Goal: Task Accomplishment & Management: Complete application form

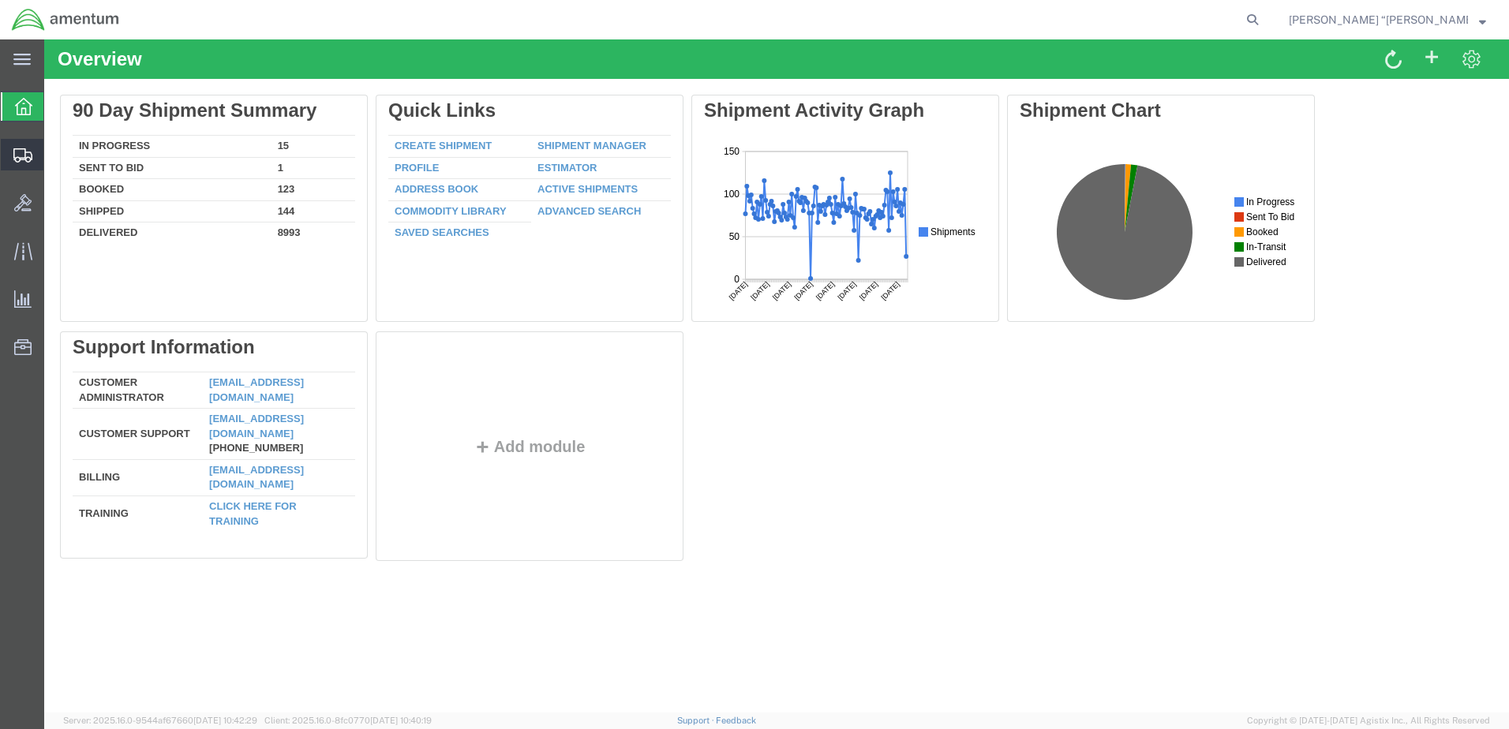
click at [0, 0] on span "Create Shipment" at bounding box center [0, 0] width 0 height 0
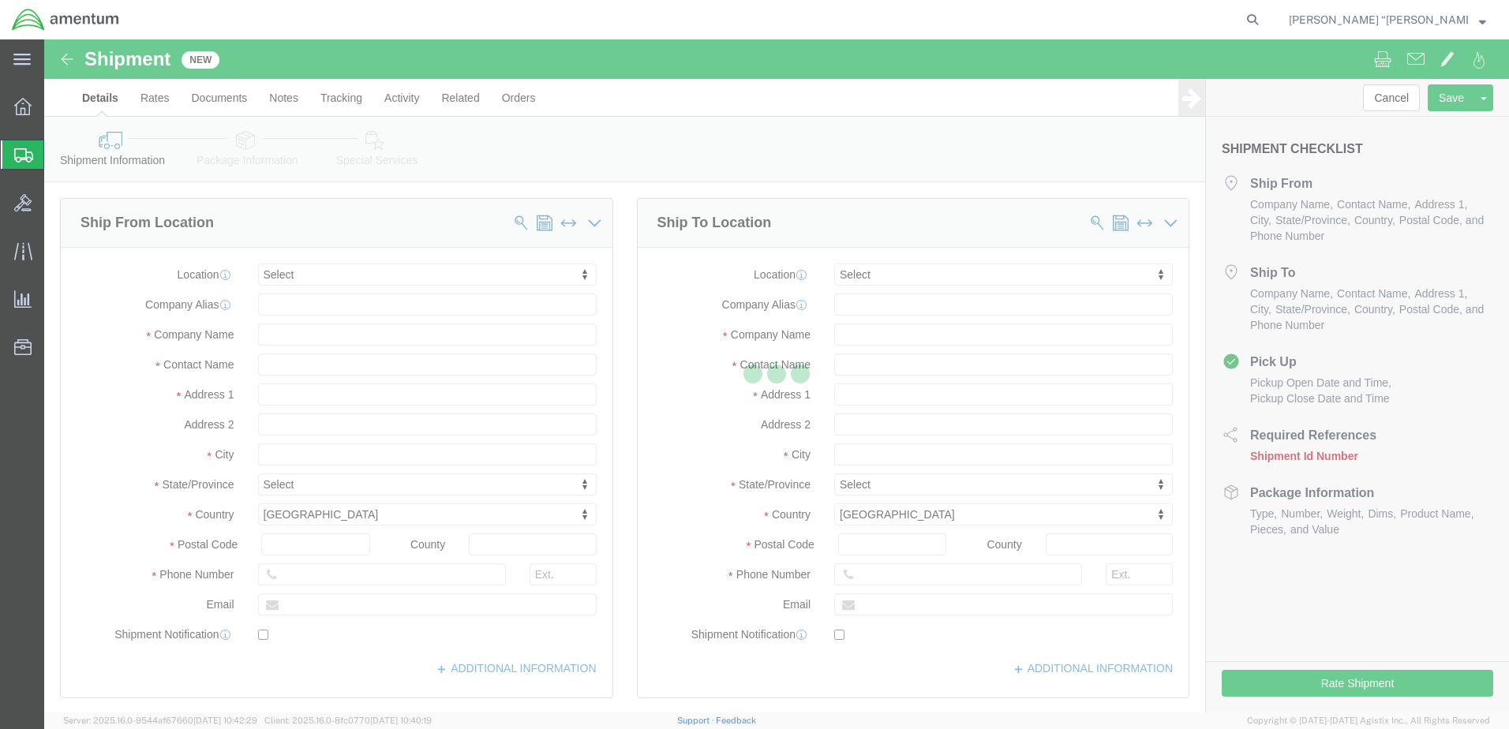
click at [377, 277] on div at bounding box center [776, 375] width 1464 height 673
select select
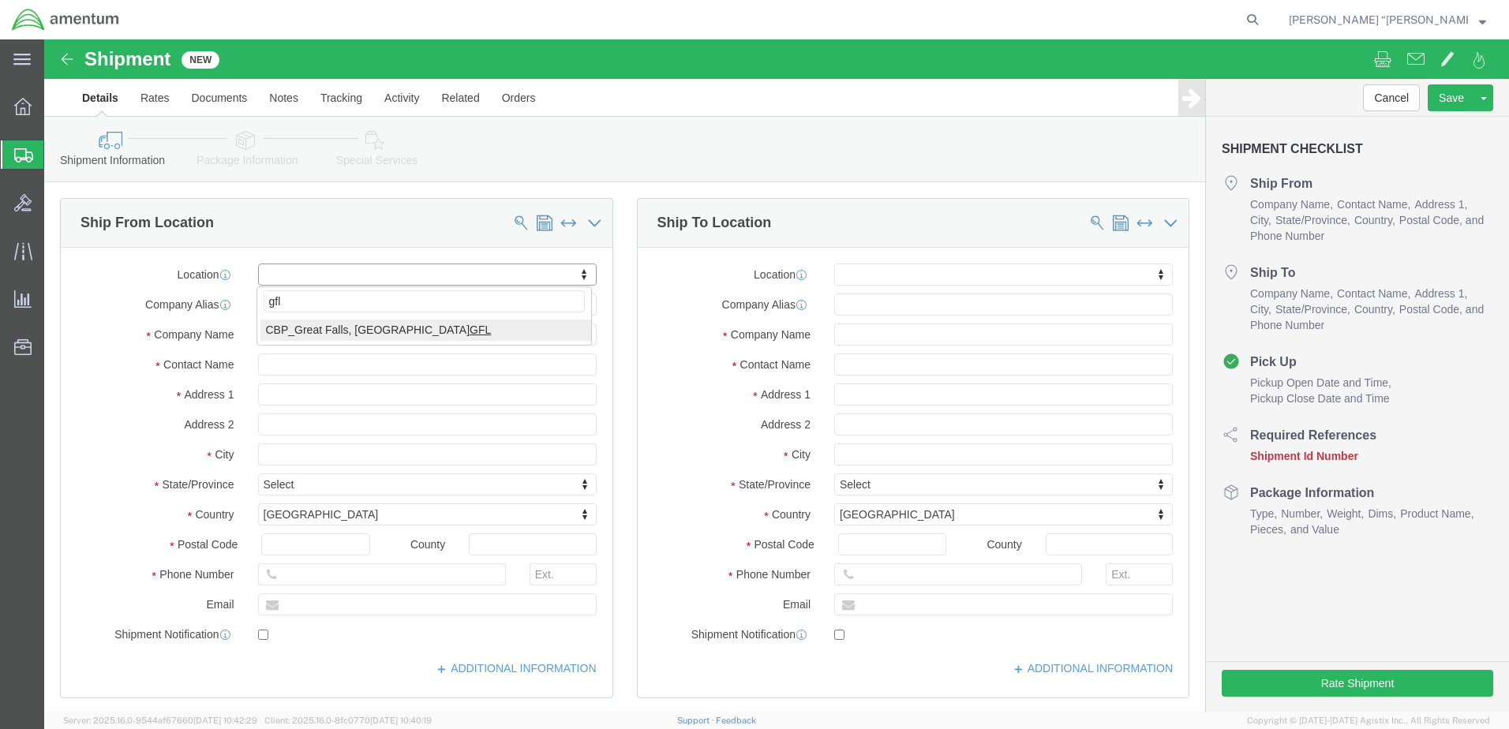
type input "gfl"
select select "49920"
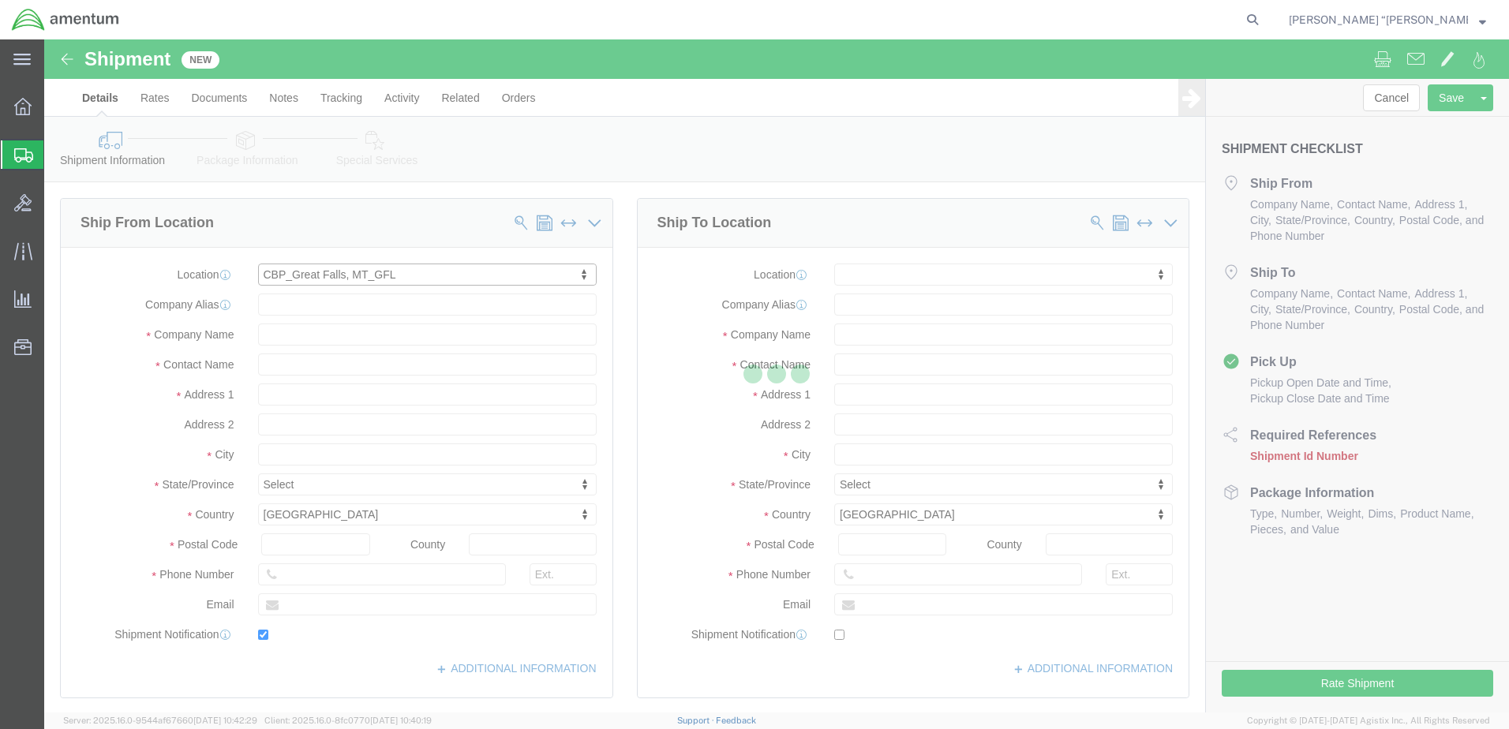
type input "[GEOGRAPHIC_DATA]"
type input "59404"
type input "[PHONE_NUMBER]"
type input "[PERSON_NAME][EMAIL_ADDRESS][PERSON_NAME][DOMAIN_NAME]"
checkbox input "true"
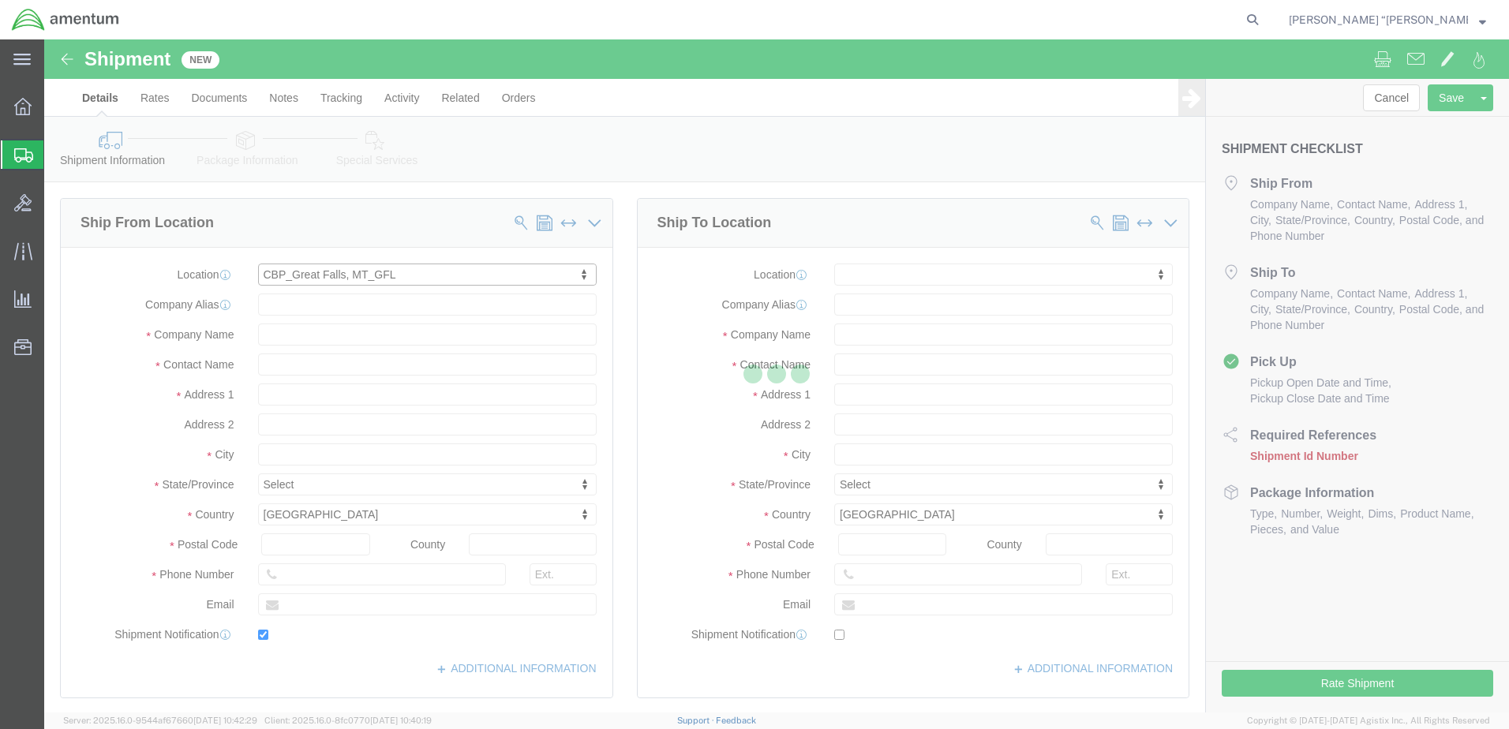
type input "Amentum Services, Inc"
type input "[PERSON_NAME] “[PERSON_NAME]” [PERSON_NAME]"
type input "[GEOGRAPHIC_DATA]"
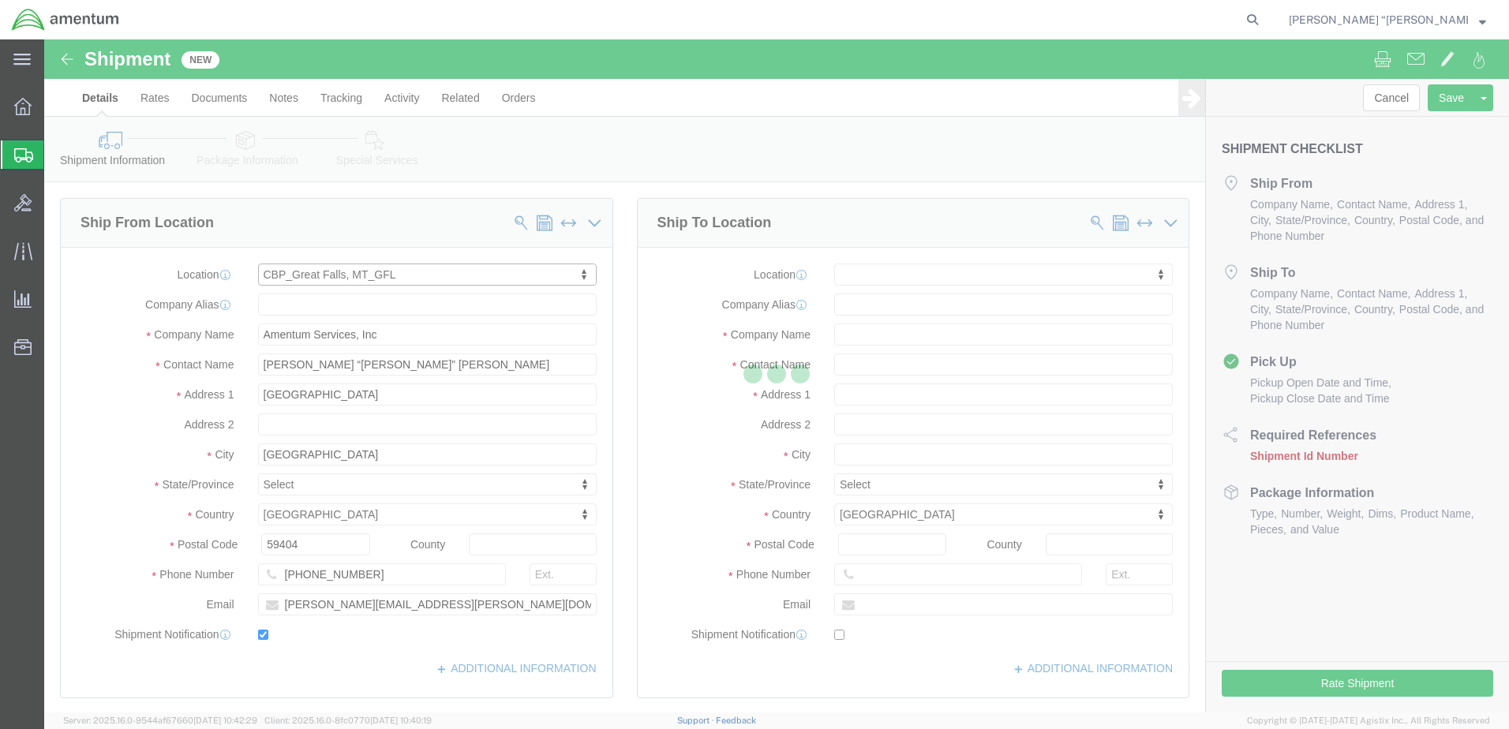
select select "MT"
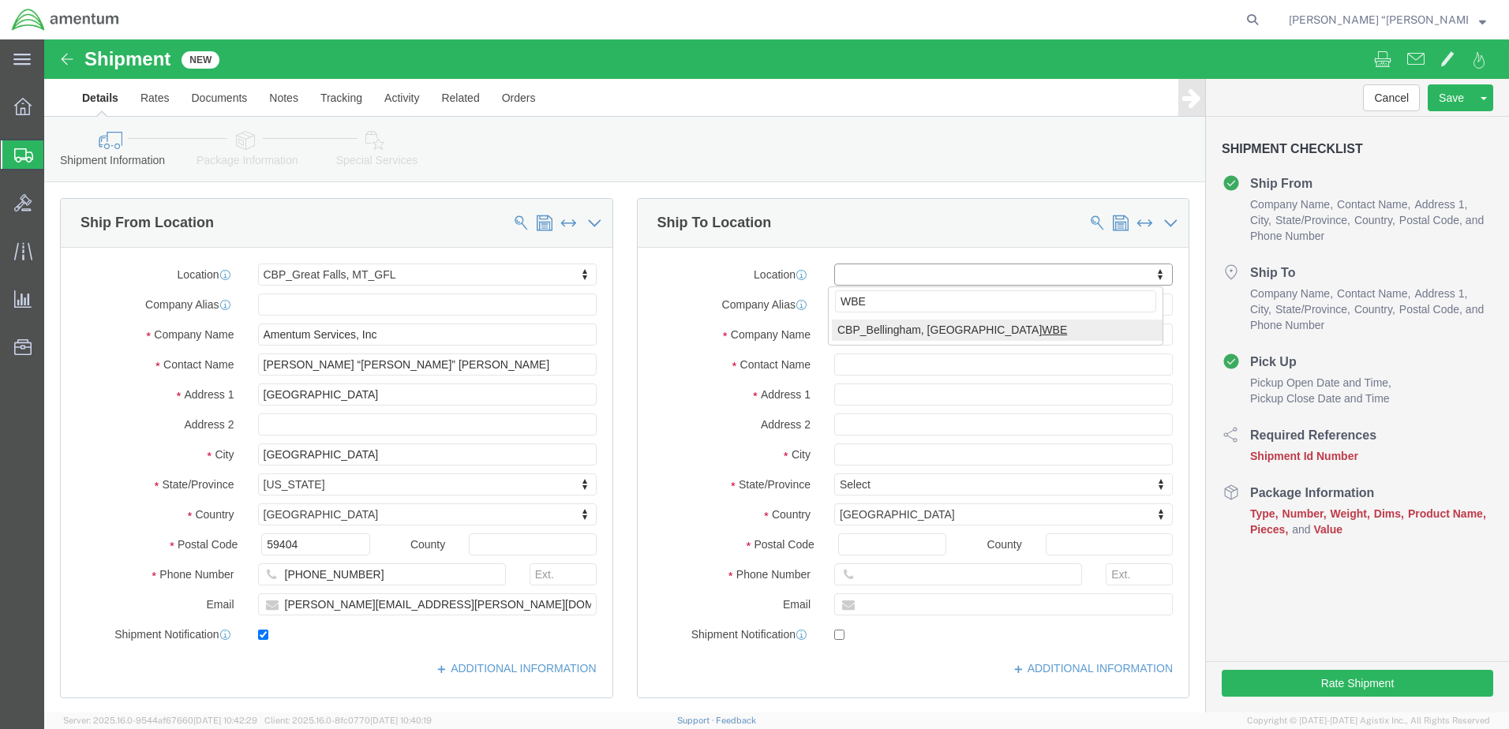
type input "WBE"
select select "49918"
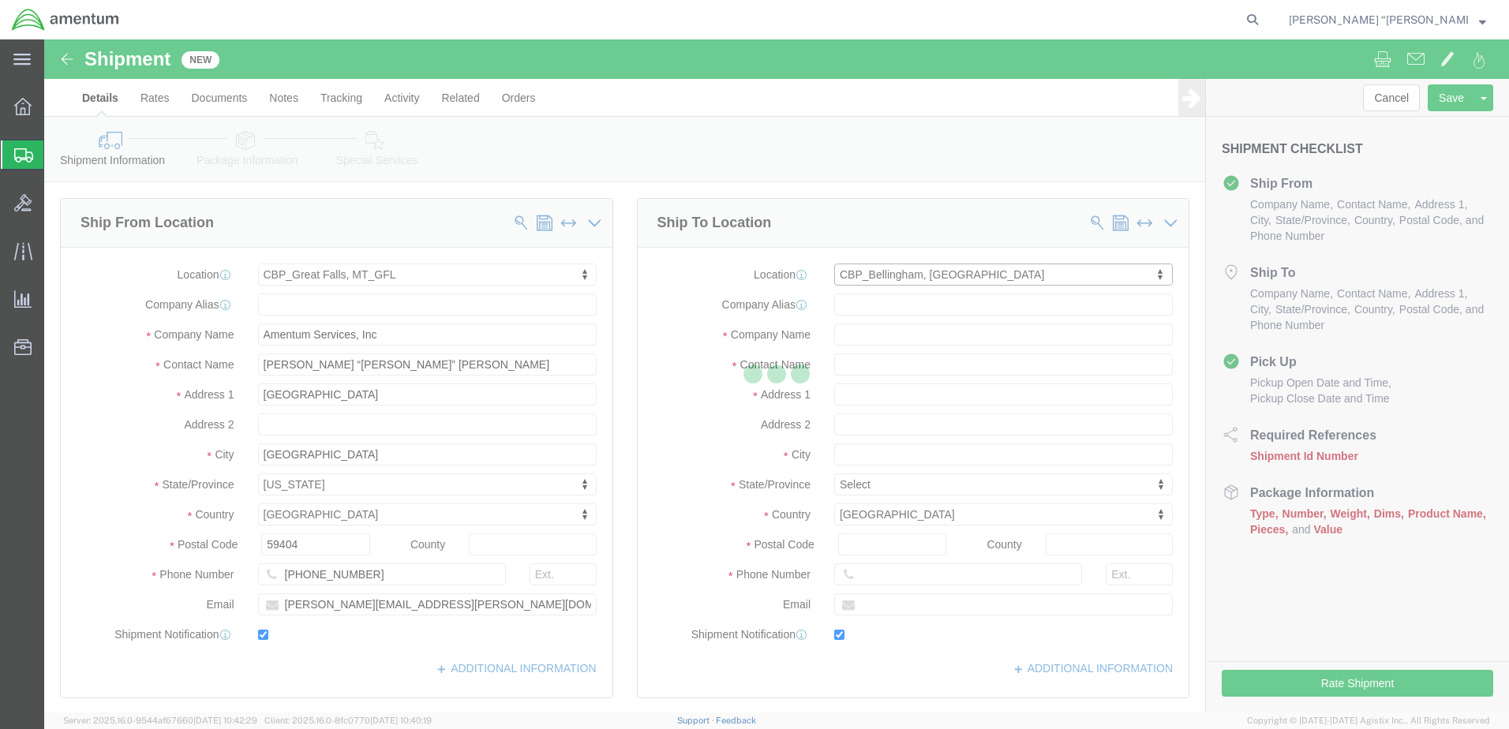
type input "[STREET_ADDRESS]"
type input "98226"
type input "[PHONE_NUMBER]"
type input "[PERSON_NAME][EMAIL_ADDRESS][PERSON_NAME][DOMAIN_NAME]"
checkbox input "true"
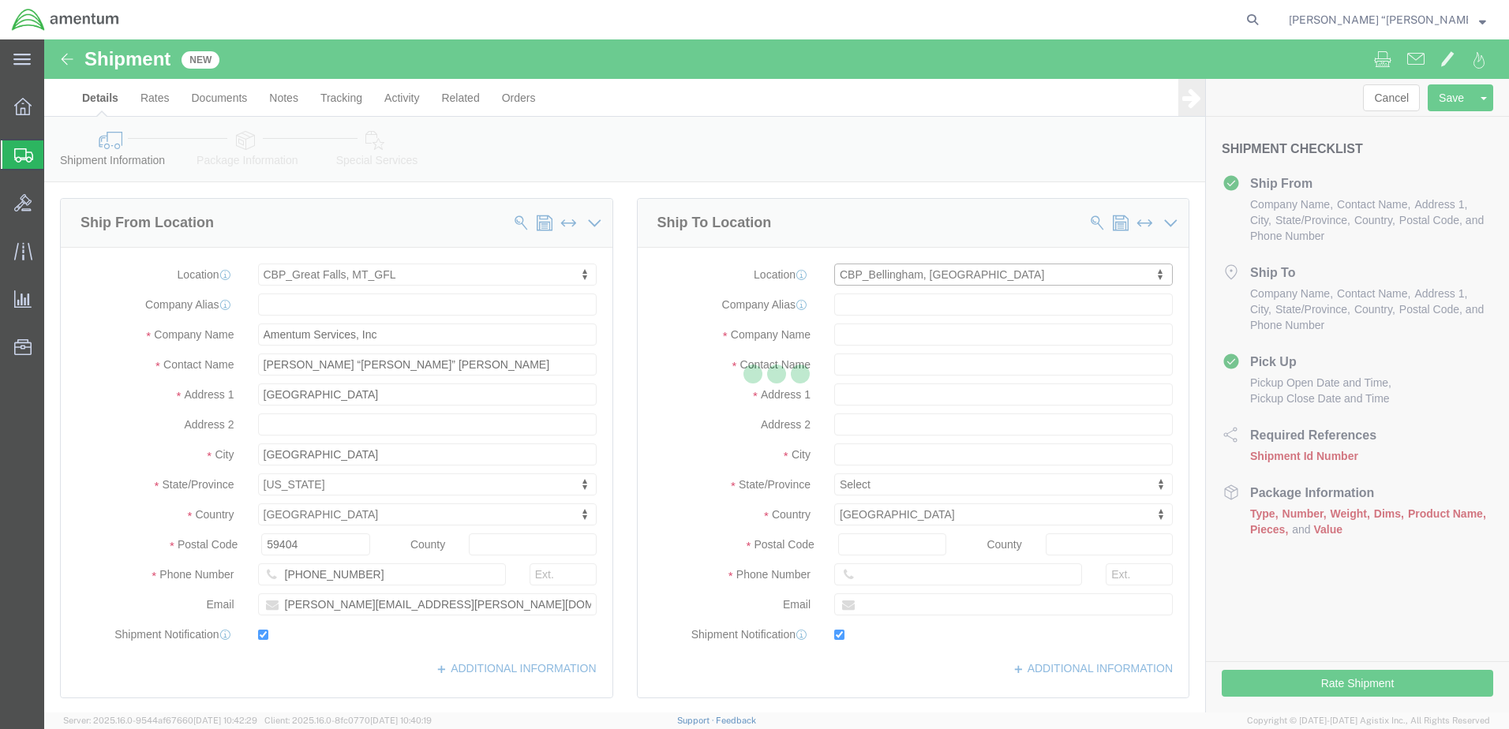
type input "Amentum Services, Inc"
type input "[PERSON_NAME]"
type input "Bellingham"
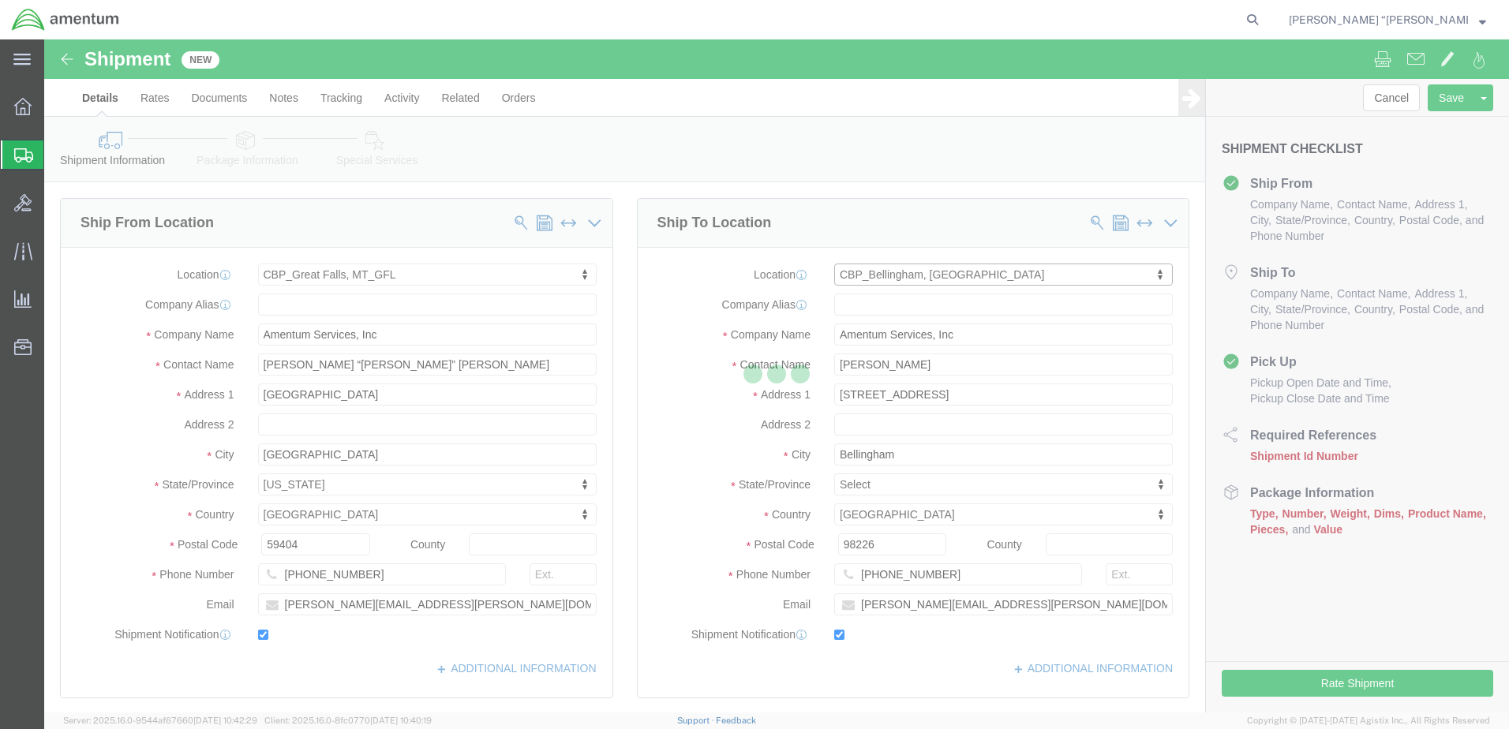
select select "WA"
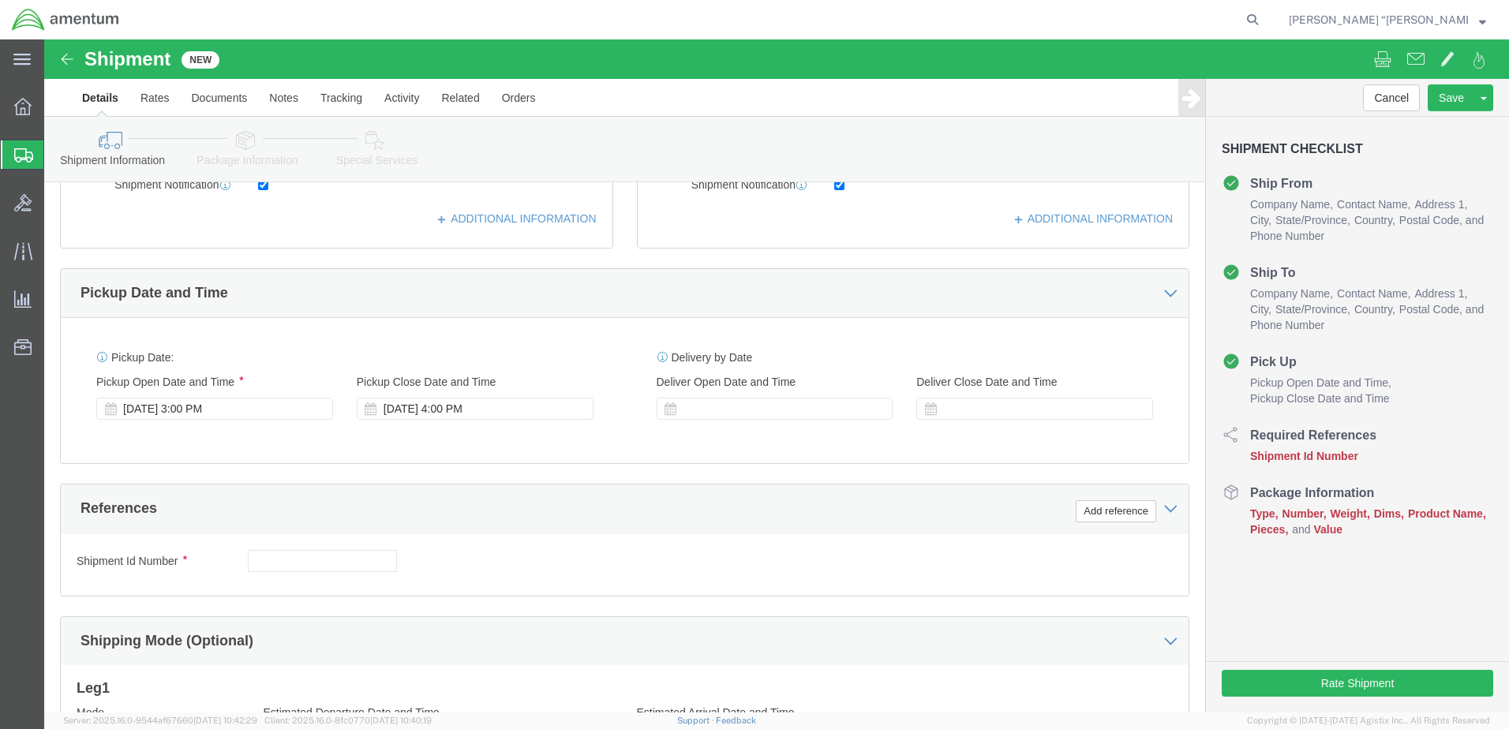
scroll to position [473, 0]
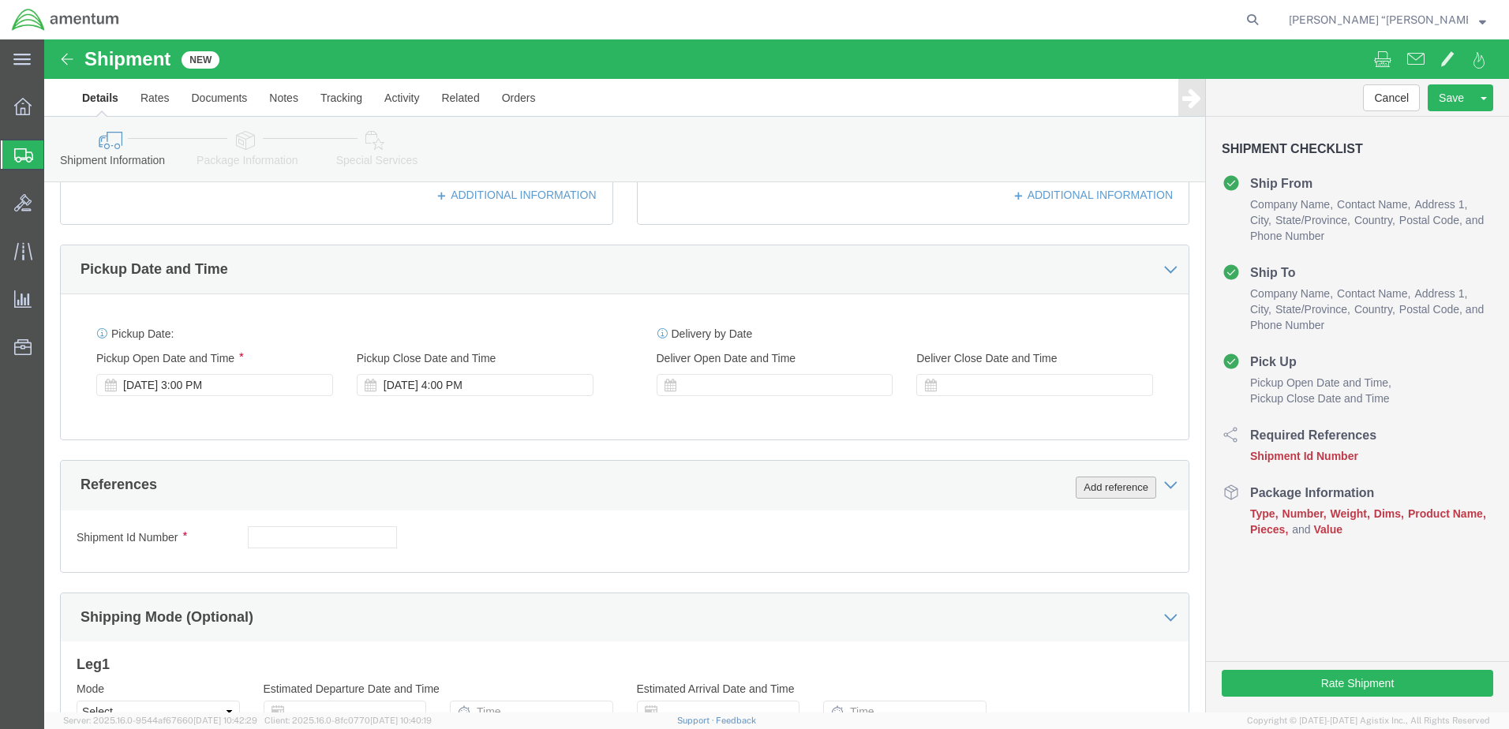
click button "Add reference"
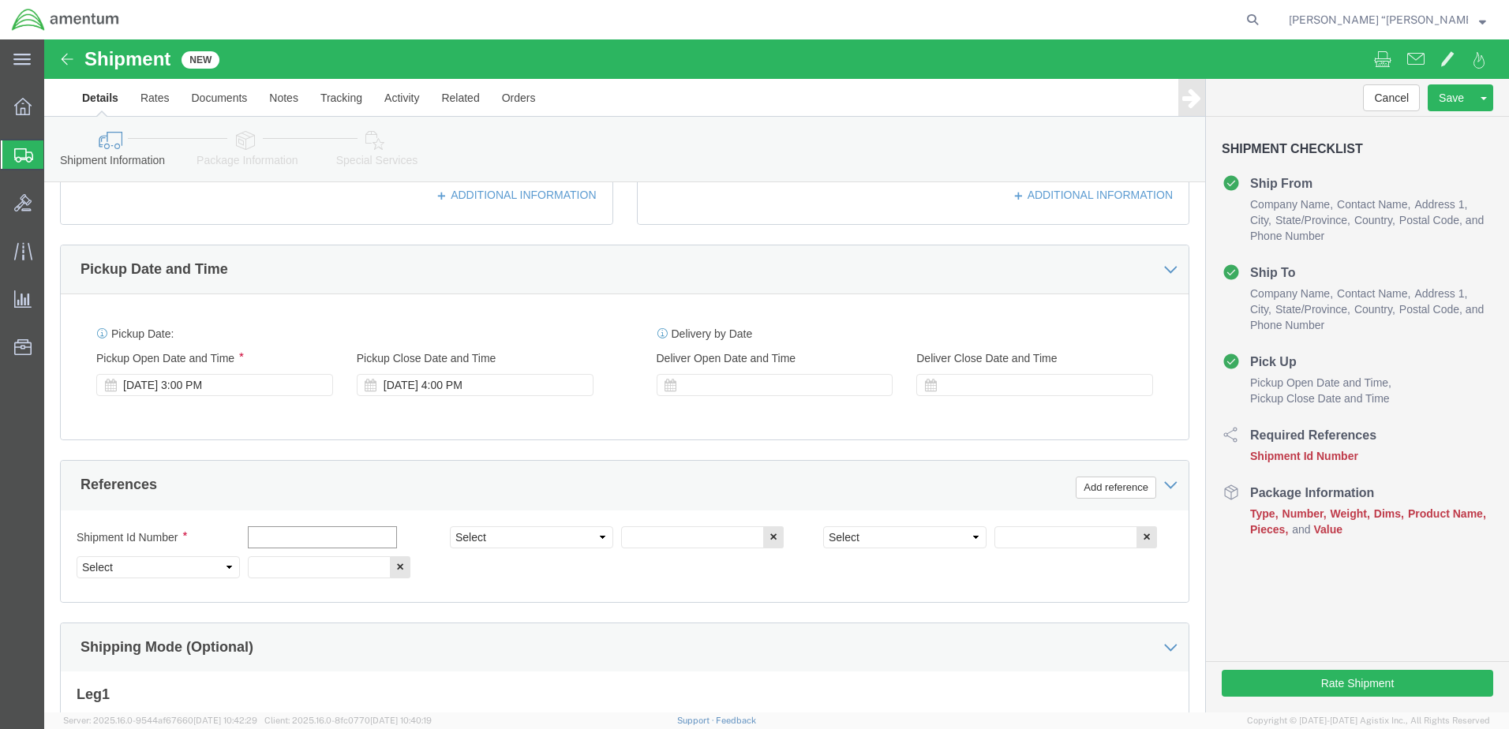
click input "text"
type input "SHIM"
drag, startPoint x: 508, startPoint y: 507, endPoint x: 501, endPoint y: 483, distance: 24.7
click select "Select Account Type Activity ID Airline Appointment Number ASN Batch Request # …"
select select "DEPT"
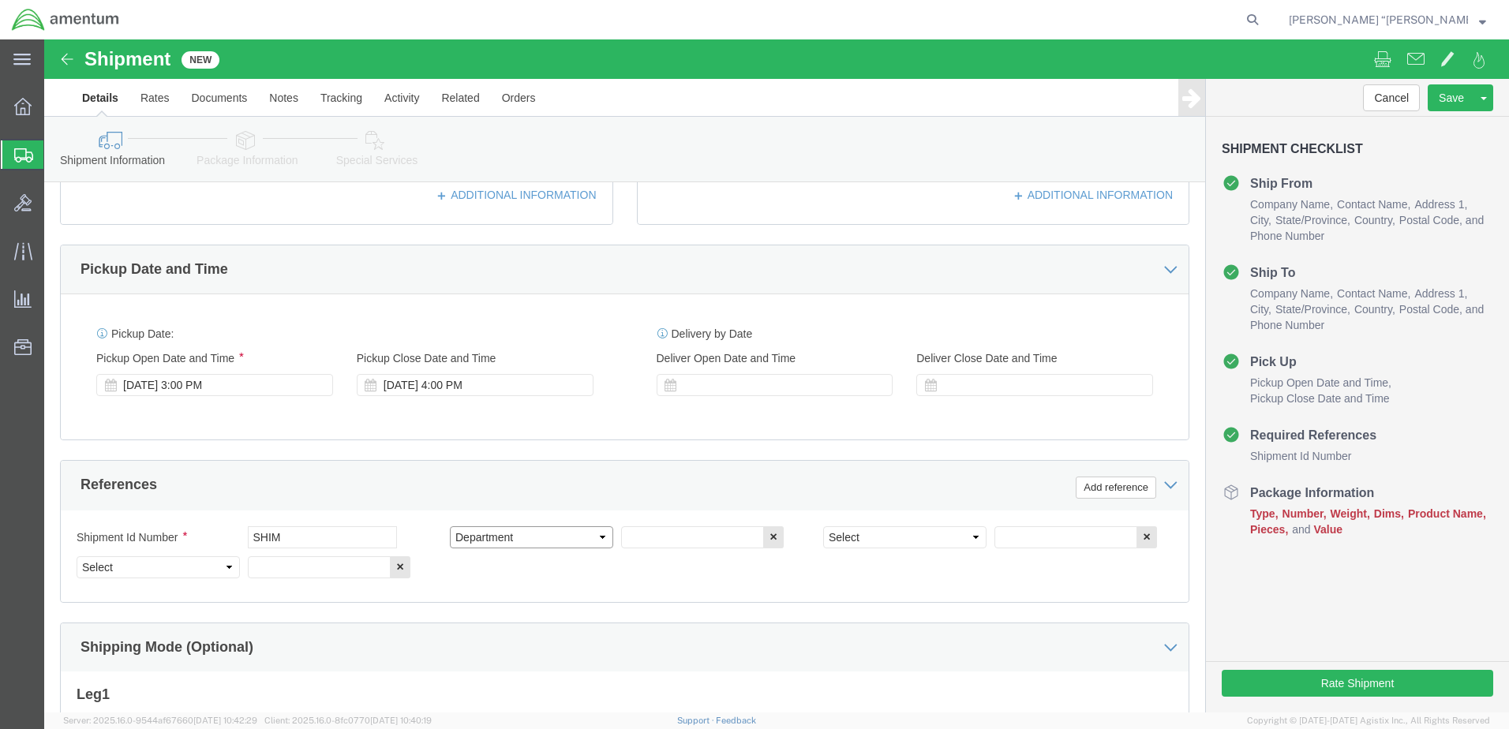
click select "Select Account Type Activity ID Airline Appointment Number ASN Batch Request # …"
drag, startPoint x: 584, startPoint y: 494, endPoint x: 591, endPoint y: 498, distance: 8.1
click input "text"
type input "CBP"
click select "Select Account Type Activity ID Airline Appointment Number ASN Batch Request # …"
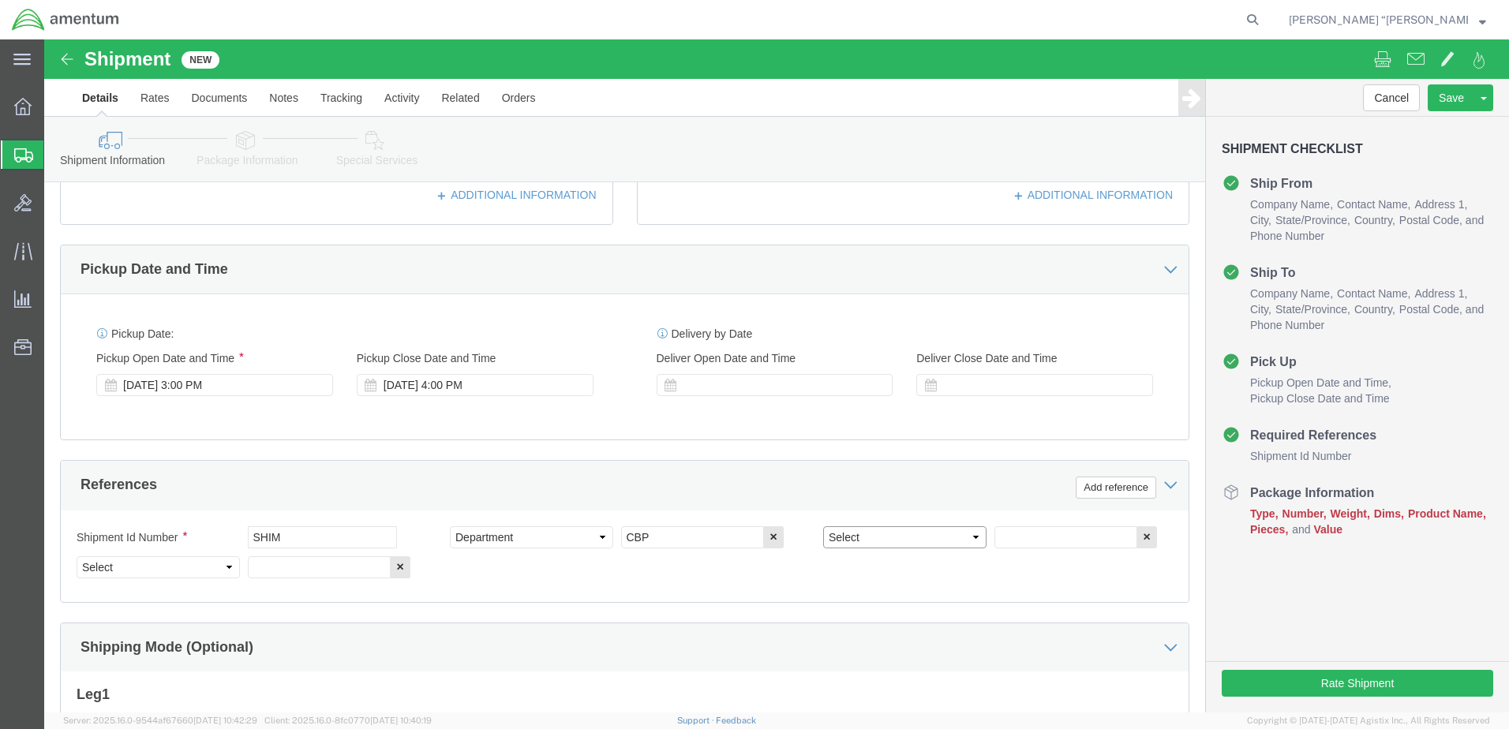
select select "CUSTREF"
click select "Select Account Type Activity ID Airline Appointment Number ASN Batch Request # …"
click input "text"
type input "SHIM"
click select "Select Account Type Activity ID Airline Appointment Number ASN Batch Request # …"
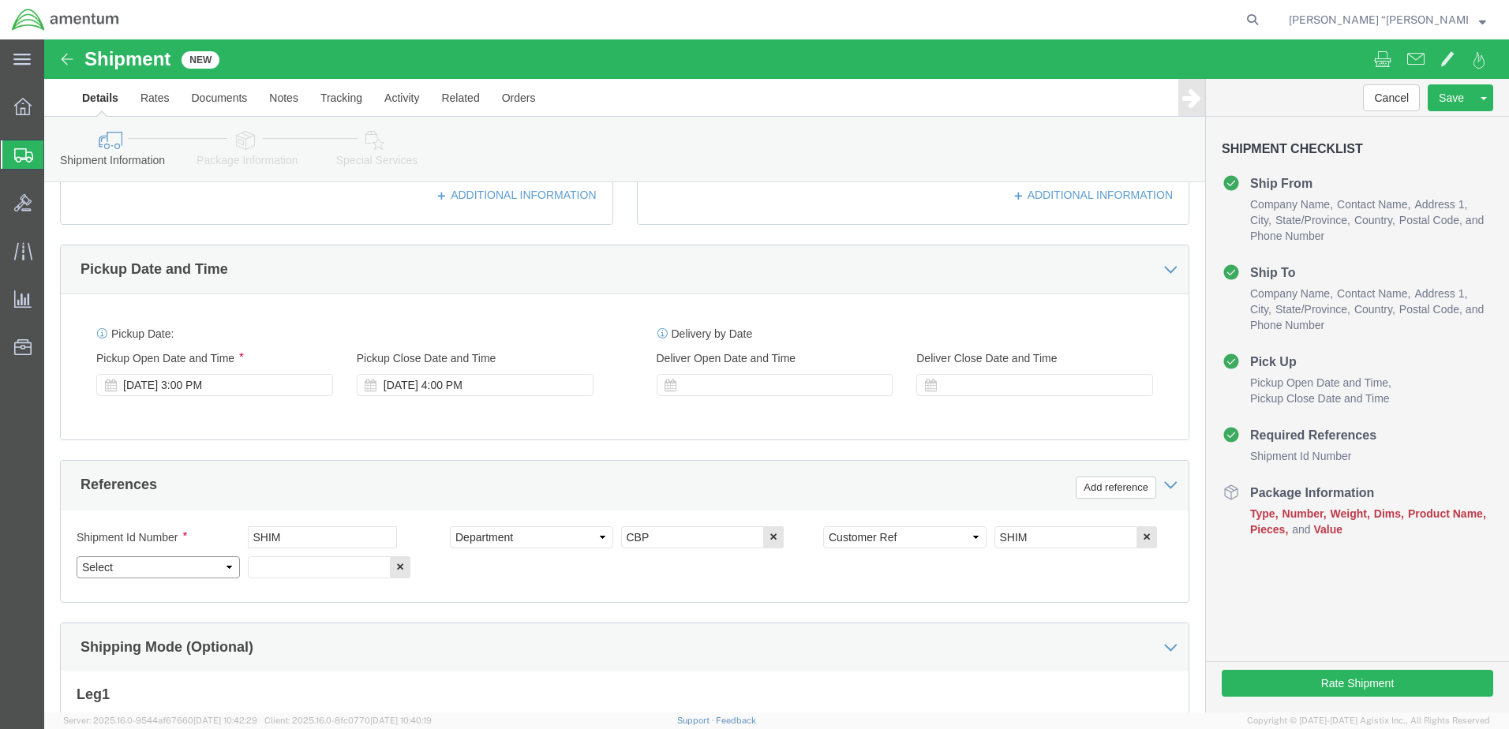
select select "PROJNUM"
click select "Select Account Type Activity ID Airline Appointment Number ASN Batch Request # …"
click input "text"
click input "6118.03.03.2219.000.GFN.0000"
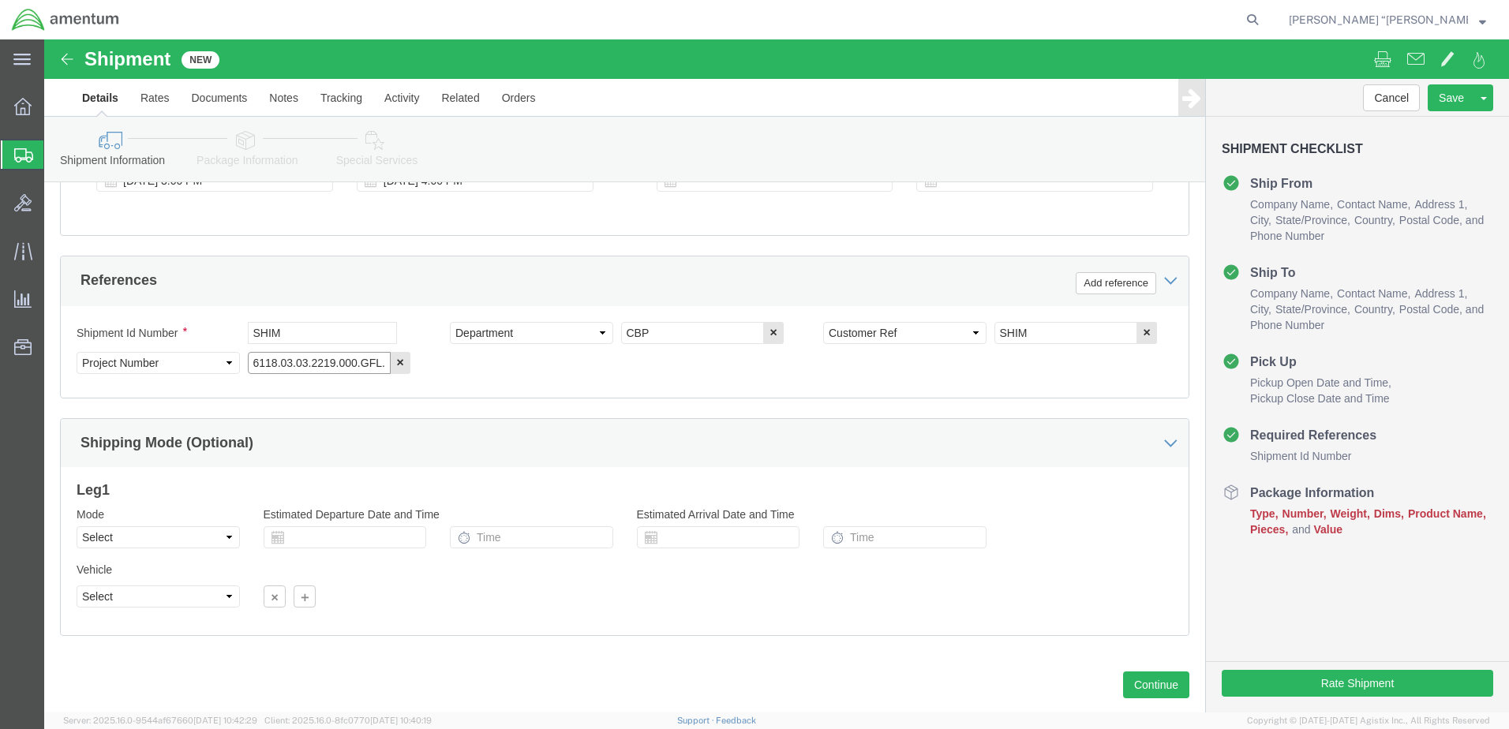
scroll to position [712, 0]
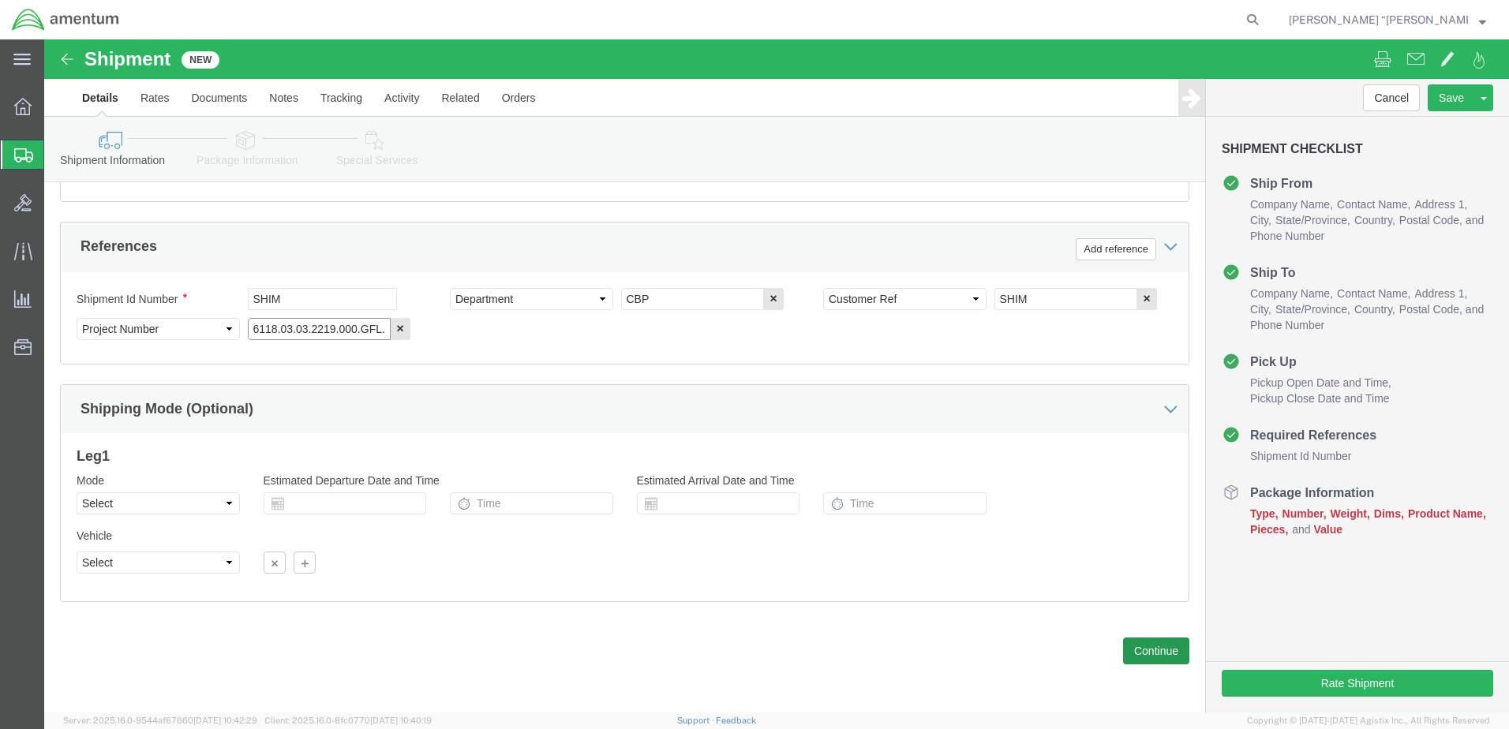
type input "6118.03.03.2219.000.GFL.0000"
click button "Continue"
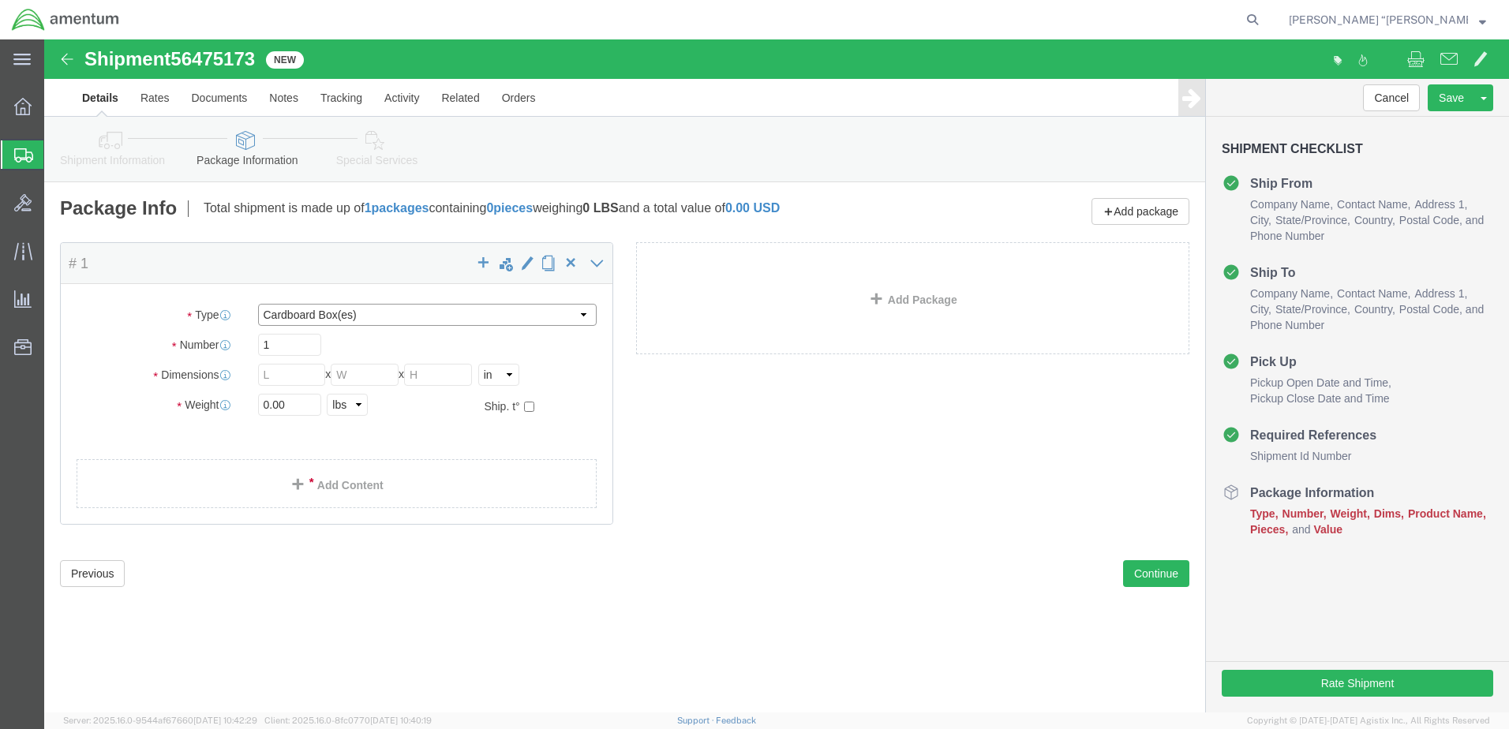
click select "Select BCK Boxes Bale(s) Basket(s) Bolt(s) Bottle(s) Buckets Bulk Bundle(s) Can…"
select select "SBX"
click select "Select BCK Boxes Bale(s) Basket(s) Bolt(s) Bottle(s) Buckets Bulk Bundle(s) Can…"
type input "12.25"
type input "11.00"
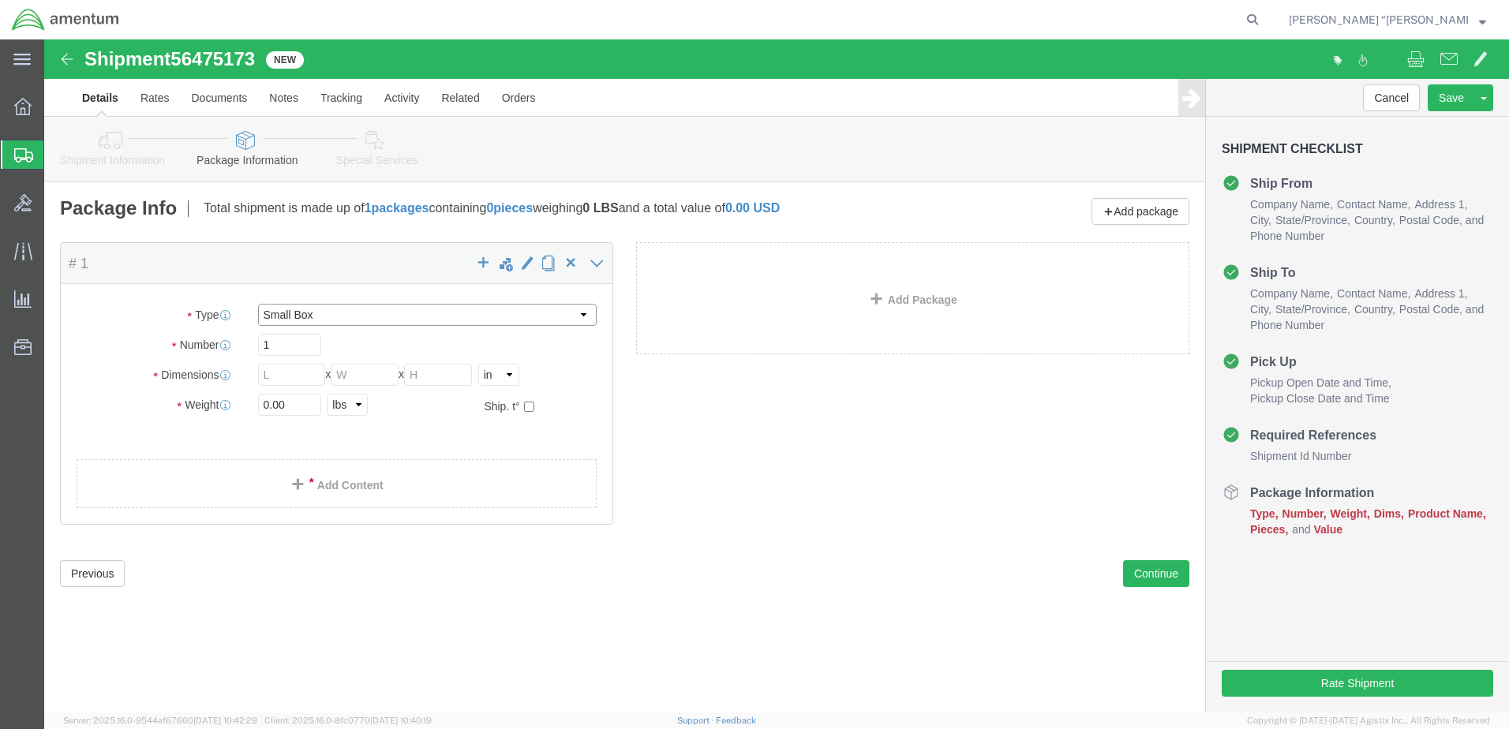
type input "1.50"
click input "0.00"
type input "1.00"
click link "Add Content"
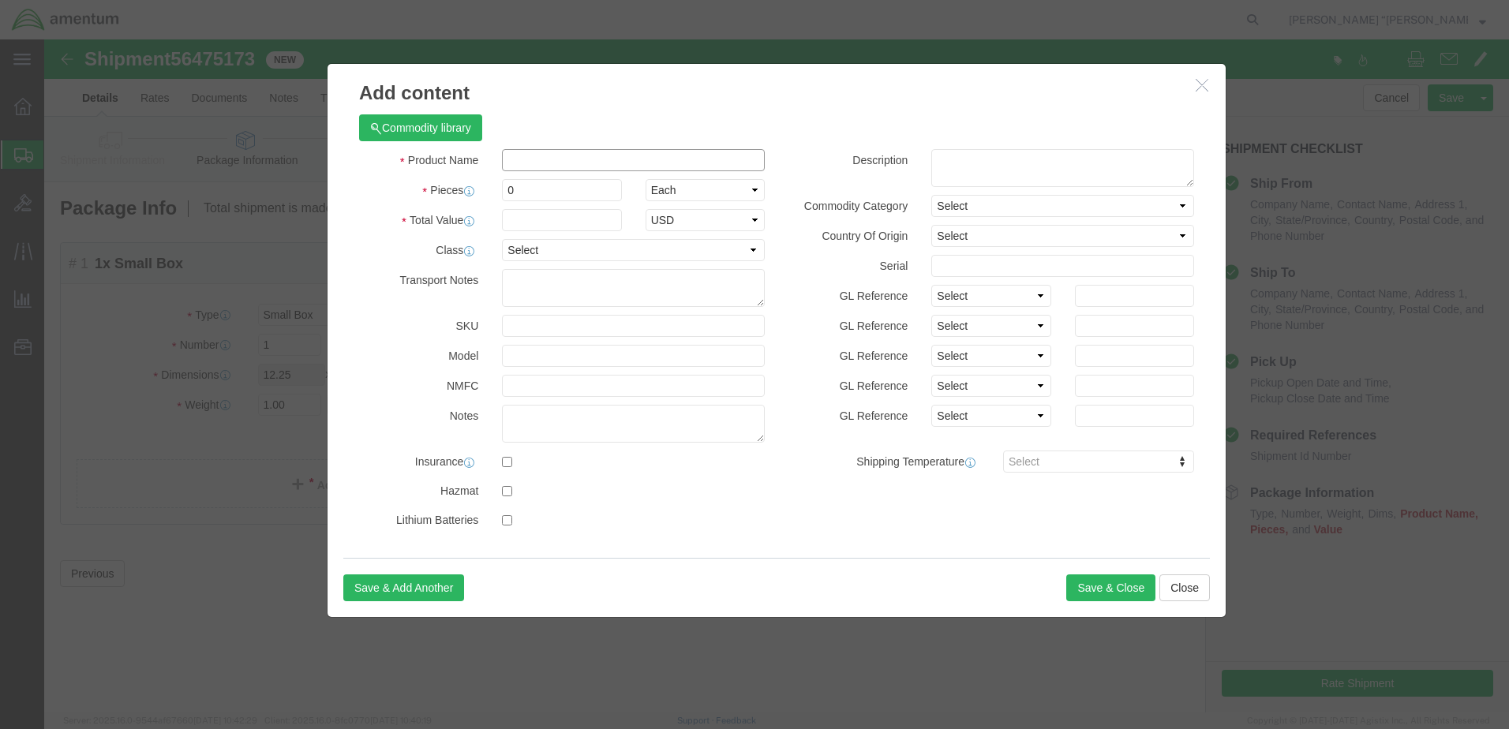
click input "text"
type input "SHIM"
click input "0"
type input "1"
click h3 "Add content"
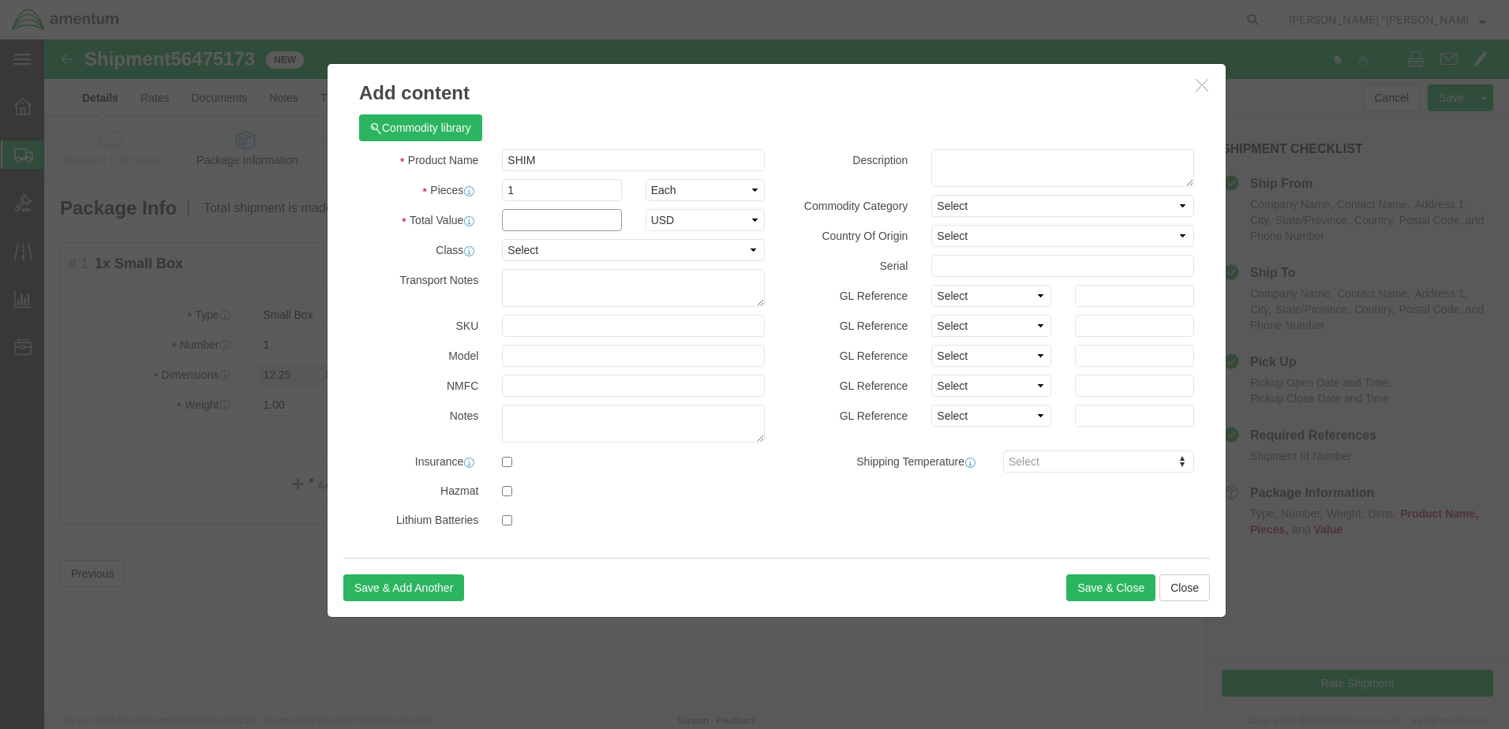
click input "text"
type input "500"
click input "checkbox"
checkbox input "true"
click button "Save & Close"
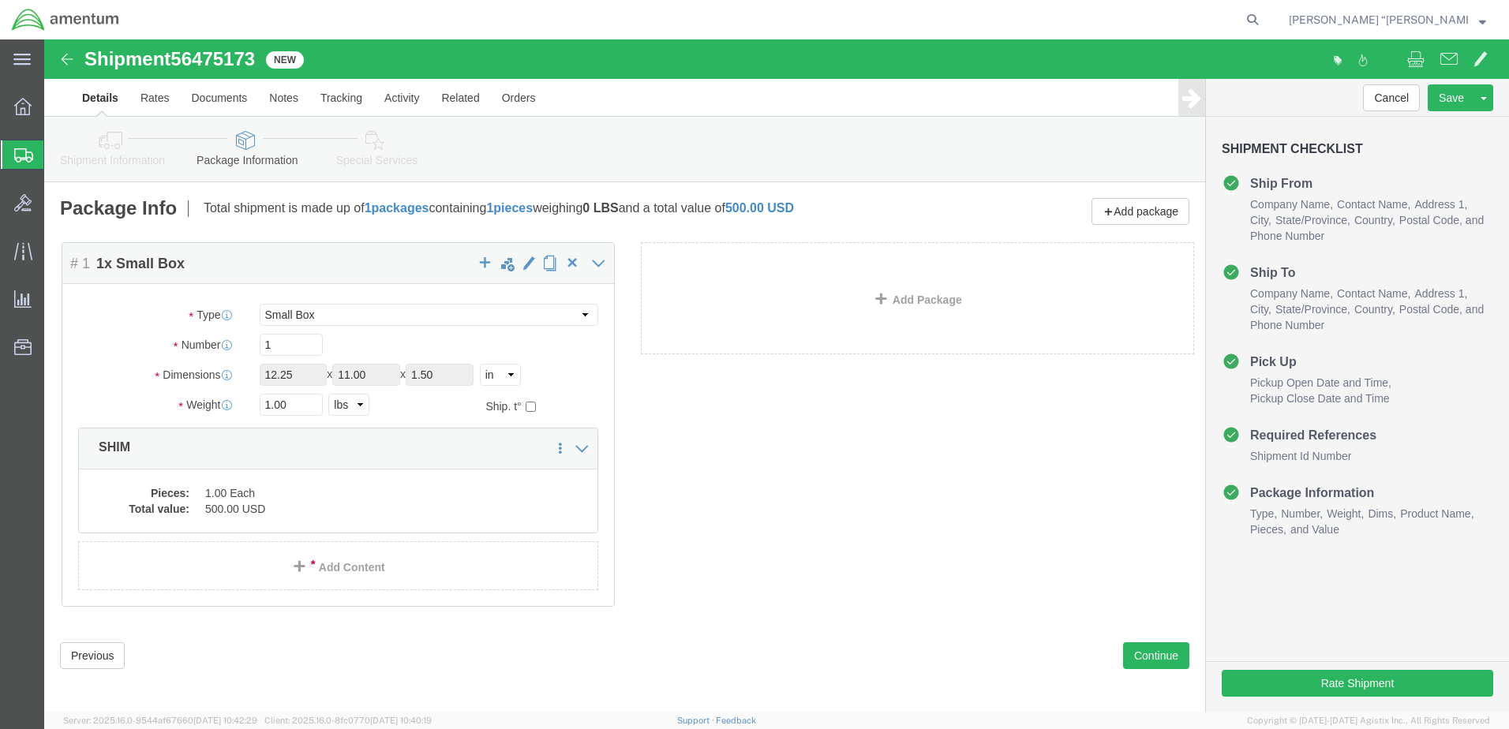
drag, startPoint x: 279, startPoint y: 471, endPoint x: 291, endPoint y: 469, distance: 12.8
click div "Package Content # 1 1 x Small Box Package Type Select BCK Boxes Bale(s) Basket(…"
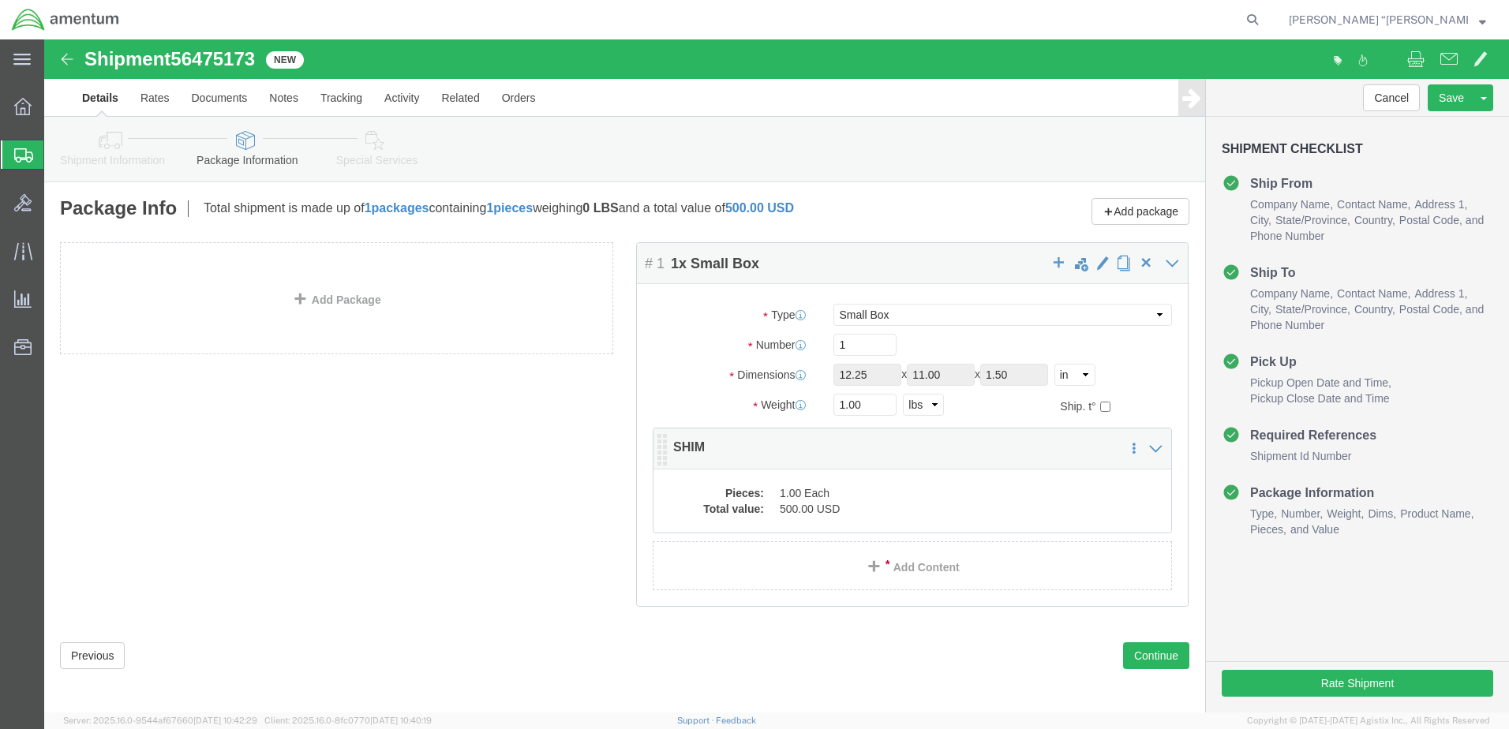
click dd "1.00 Each"
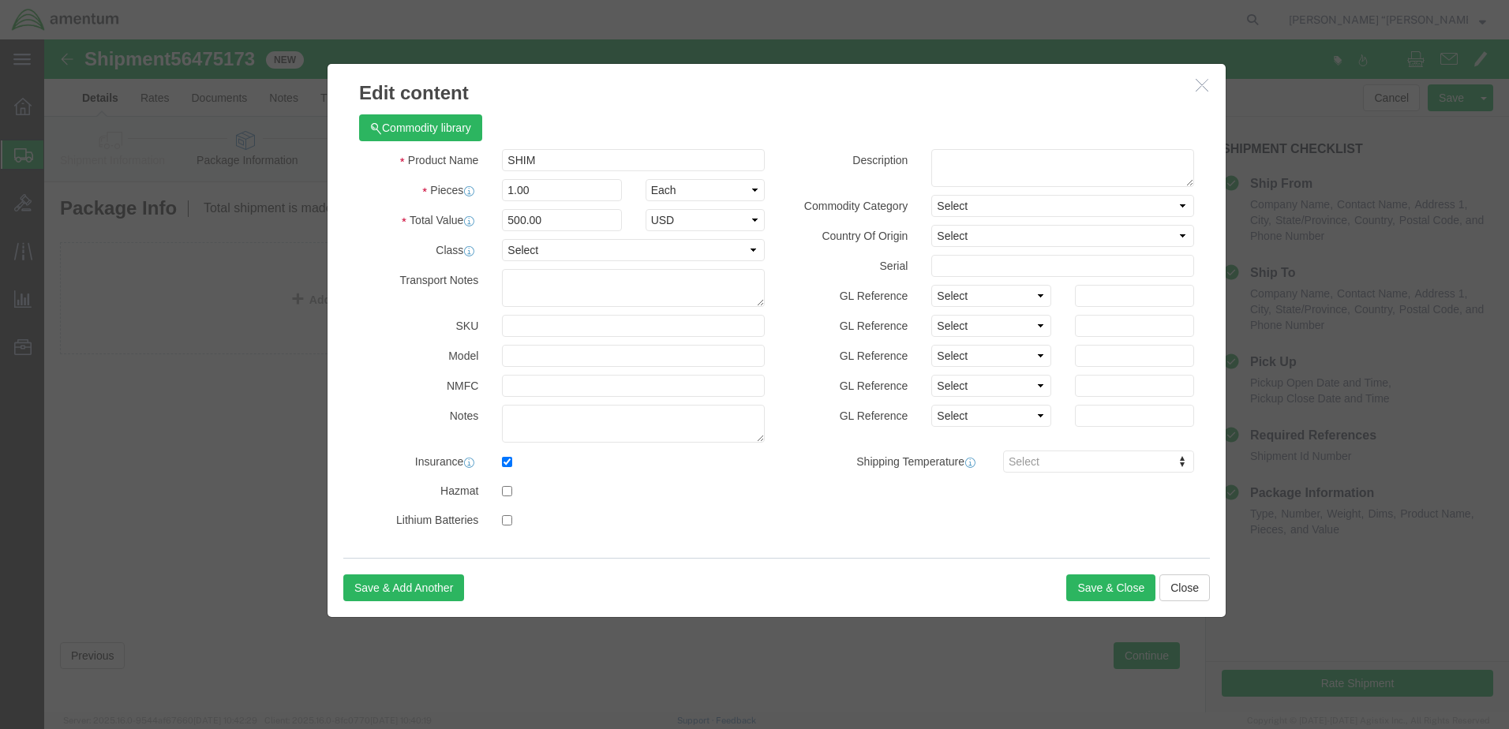
click label
click input "checkbox"
checkbox input "false"
click button "Save & Close"
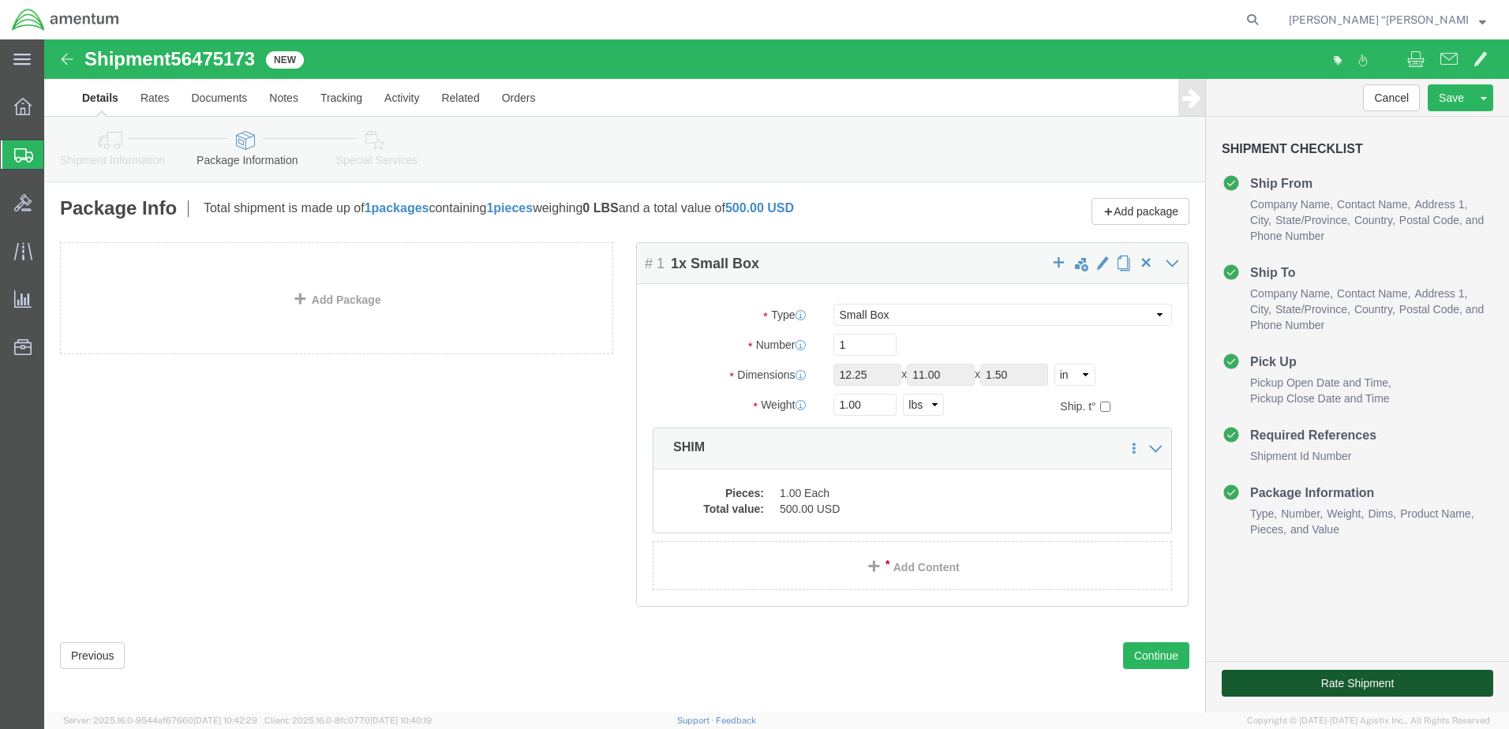
click button "Rate Shipment"
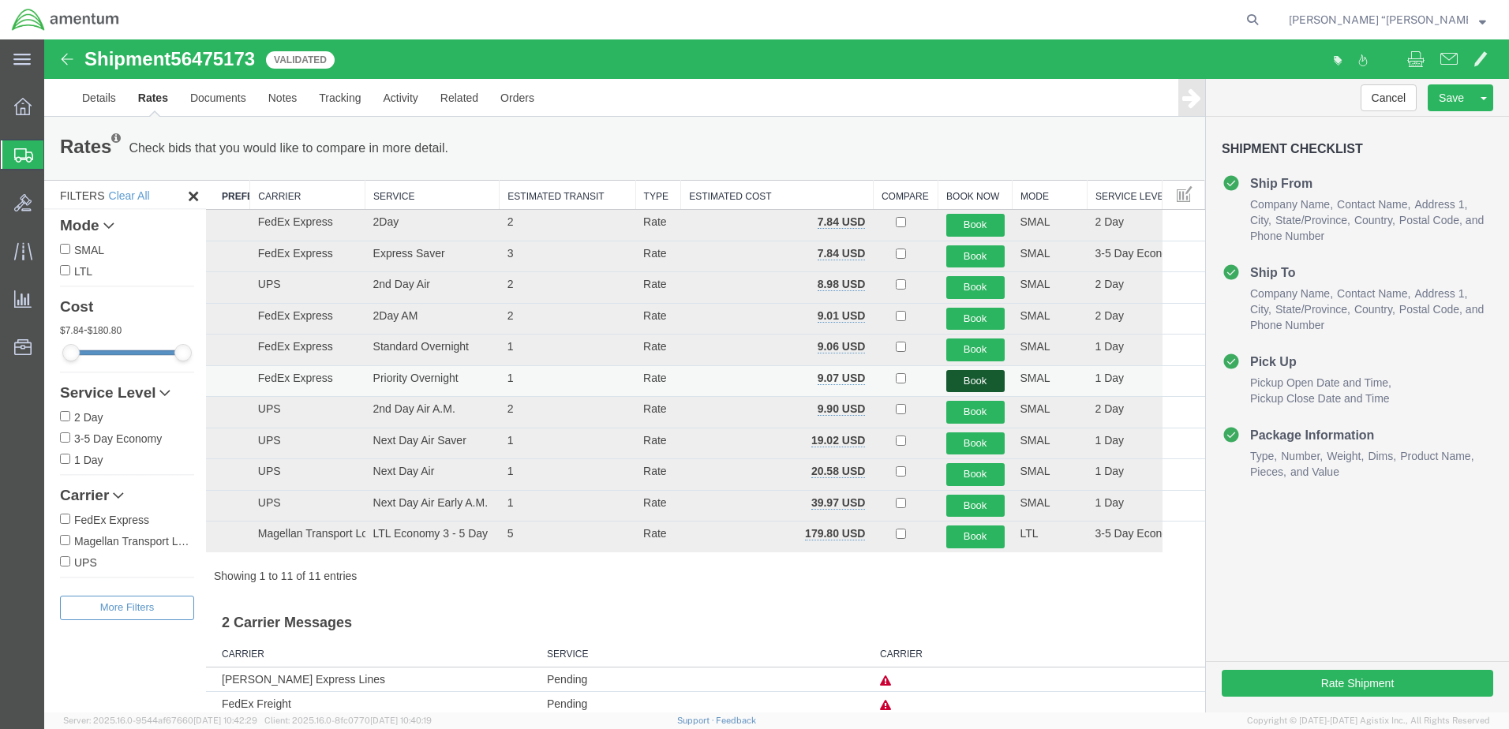
click at [950, 377] on button "Book" at bounding box center [975, 381] width 58 height 23
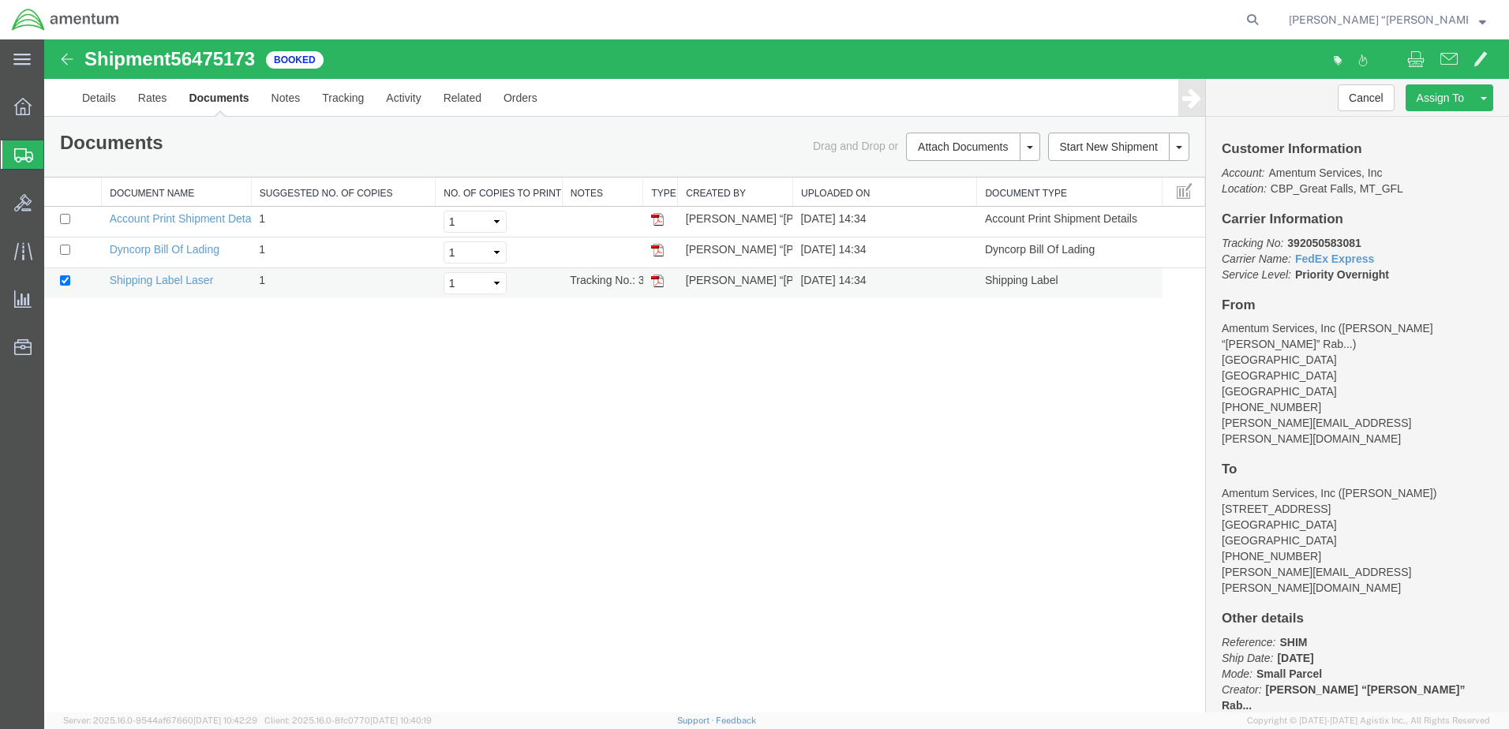
click at [656, 281] on img at bounding box center [657, 281] width 13 height 13
